Goal: Information Seeking & Learning: Learn about a topic

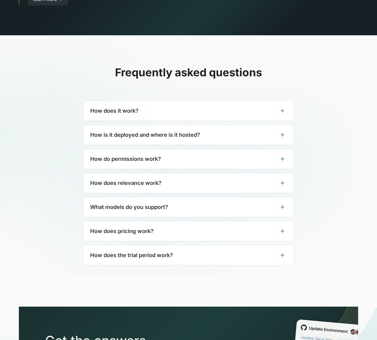
scroll to position [1666, 0]
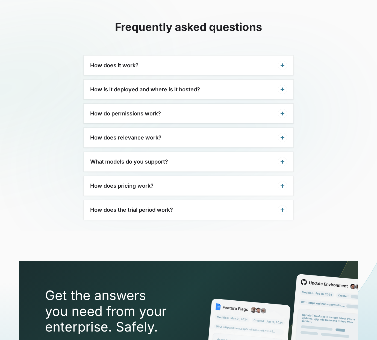
click at [135, 62] on h3 "How does it work?" at bounding box center [114, 65] width 48 height 7
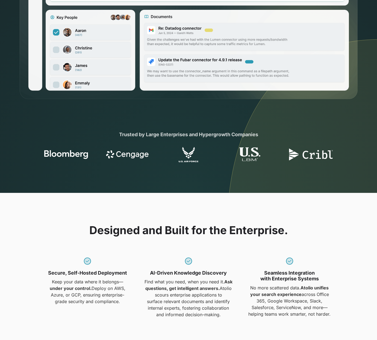
scroll to position [0, 0]
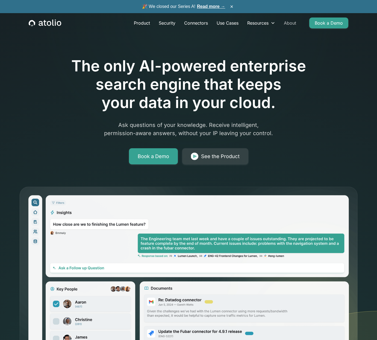
click at [295, 23] on link "About" at bounding box center [290, 23] width 21 height 11
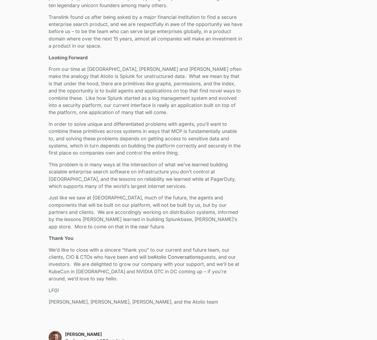
scroll to position [1131, 0]
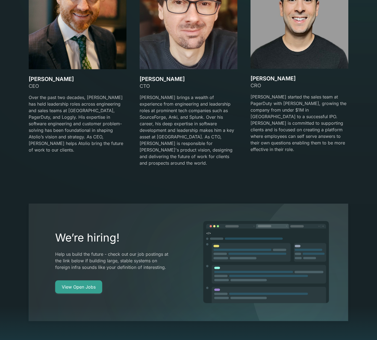
scroll to position [1010, 0]
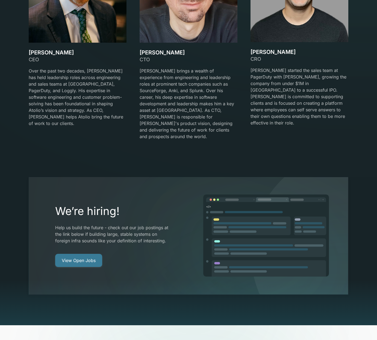
click at [85, 254] on link "View Open Jobs" at bounding box center [78, 260] width 47 height 13
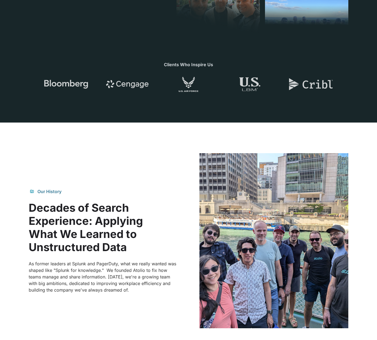
scroll to position [0, 0]
